Goal: Information Seeking & Learning: Learn about a topic

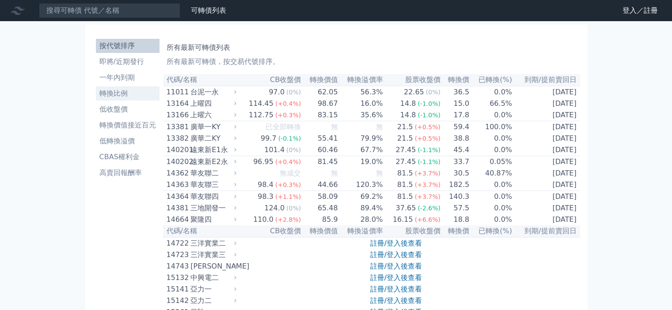
click at [102, 89] on li "轉換比例" at bounding box center [128, 93] width 64 height 11
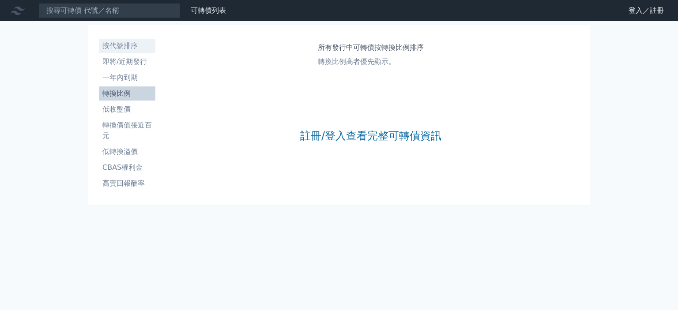
click at [111, 46] on li "按代號排序" at bounding box center [127, 46] width 57 height 11
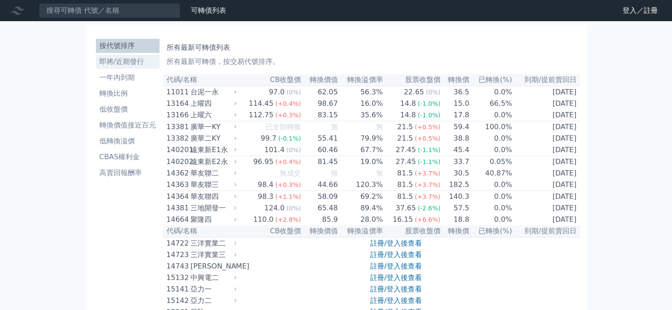
click at [112, 60] on li "即將/近期發行" at bounding box center [128, 62] width 64 height 11
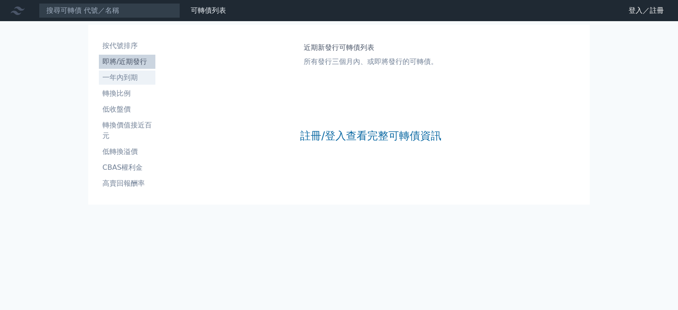
click at [115, 74] on li "一年內到期" at bounding box center [127, 77] width 57 height 11
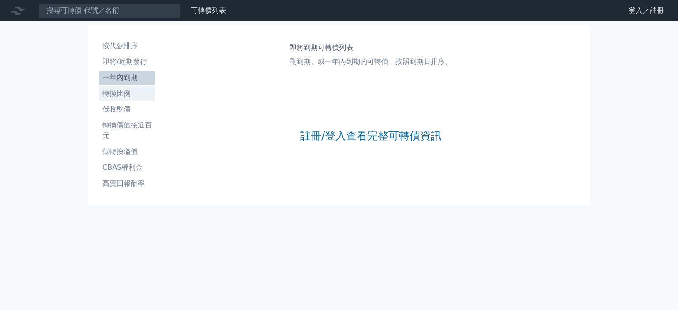
click at [115, 94] on li "轉換比例" at bounding box center [127, 93] width 57 height 11
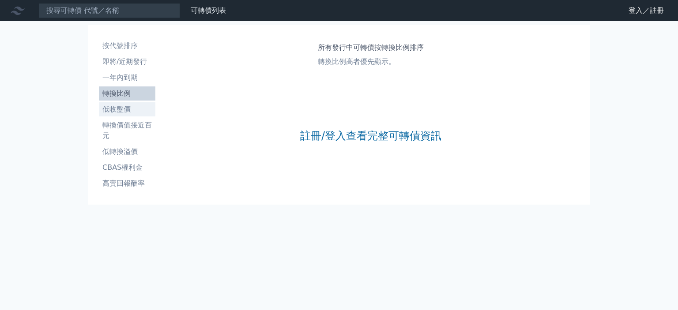
click at [117, 111] on li "低收盤價" at bounding box center [127, 109] width 57 height 11
